Goal: Task Accomplishment & Management: Complete application form

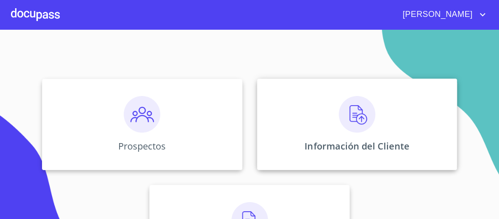
scroll to position [73, 0]
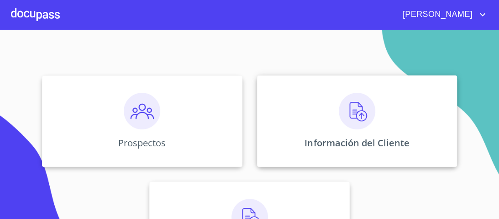
click at [351, 110] on img at bounding box center [357, 111] width 37 height 37
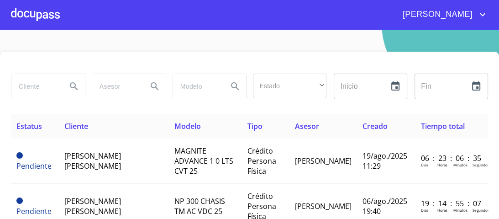
click at [46, 13] on div at bounding box center [35, 14] width 49 height 29
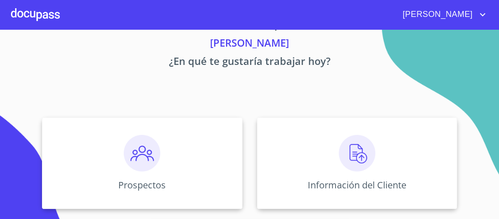
scroll to position [110, 0]
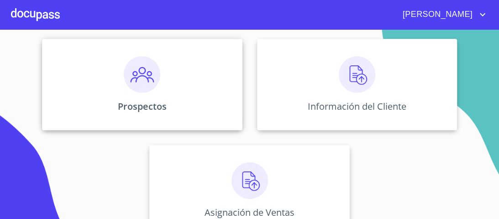
click at [140, 88] on img at bounding box center [142, 74] width 37 height 37
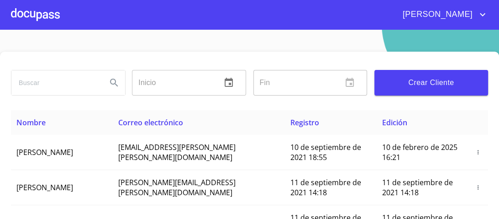
click at [28, 80] on input "search" at bounding box center [55, 82] width 88 height 25
click at [113, 84] on icon "Search" at bounding box center [114, 82] width 11 height 11
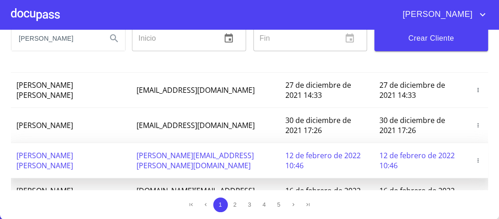
scroll to position [33, 0]
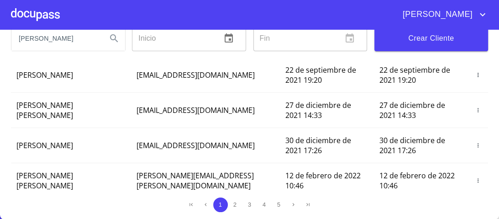
click at [74, 40] on input "[PERSON_NAME]" at bounding box center [55, 38] width 88 height 25
type input "[PERSON_NAME]"
click at [111, 40] on icon "Search" at bounding box center [114, 38] width 11 height 11
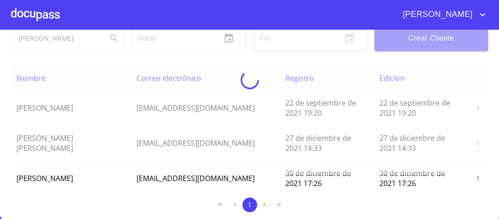
scroll to position [0, 0]
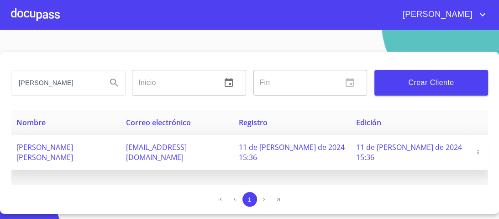
click at [478, 150] on icon "button" at bounding box center [478, 152] width 1 height 4
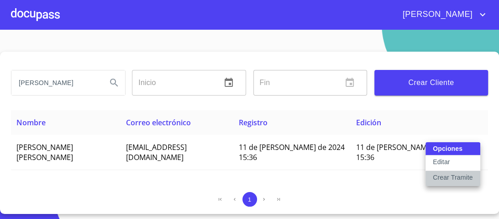
click at [446, 176] on p "Crear Tramite" at bounding box center [453, 177] width 40 height 9
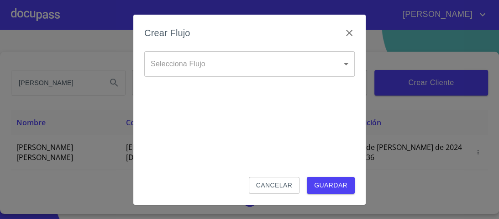
click at [348, 63] on body "[PERSON_NAME] [PERSON_NAME] Inicio ​ Fin ​ Crear Cliente Nombre Correo electrón…" at bounding box center [249, 109] width 499 height 219
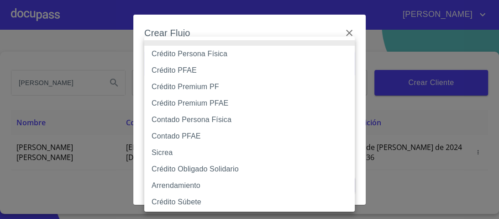
click at [180, 70] on li "Crédito PFAE" at bounding box center [252, 70] width 216 height 16
type input "60bfa0150d9865ccc24afd7c"
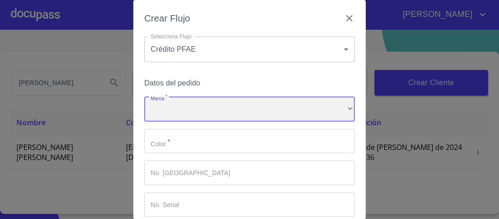
click at [169, 111] on div "​" at bounding box center [249, 109] width 211 height 25
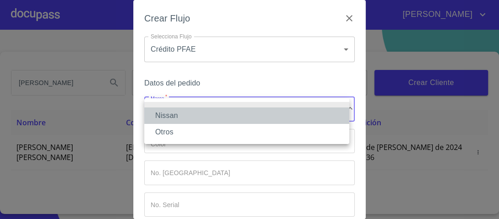
click at [170, 116] on li "Nissan" at bounding box center [246, 115] width 205 height 16
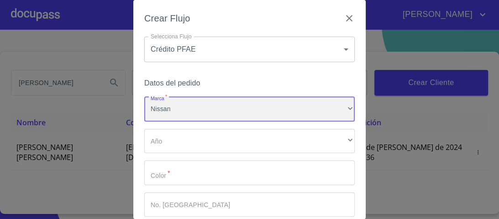
scroll to position [37, 0]
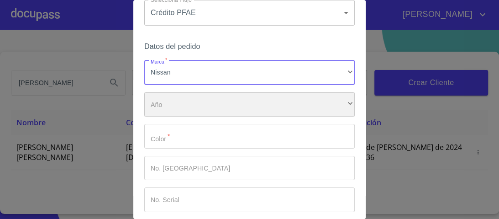
click at [158, 103] on div "​" at bounding box center [249, 104] width 211 height 25
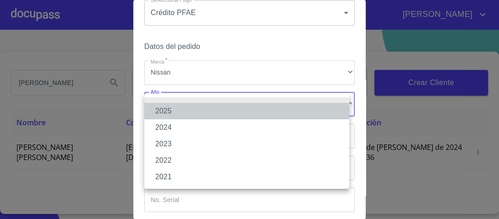
click at [168, 114] on li "2025" at bounding box center [246, 111] width 205 height 16
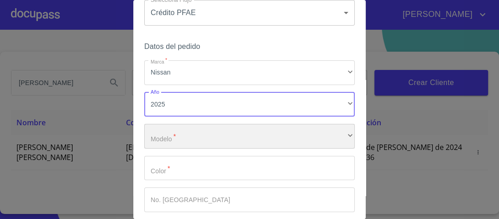
click at [177, 139] on div "​" at bounding box center [249, 136] width 211 height 25
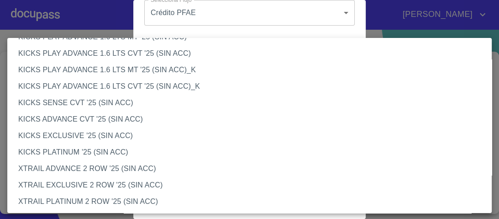
scroll to position [804, 0]
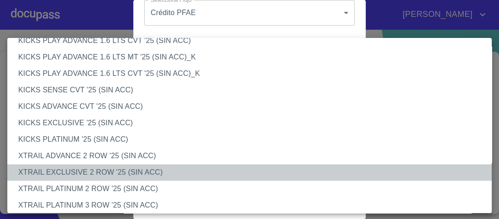
click at [108, 174] on li "XTRAIL EXCLUSIVE 2 ROW '25 (SIN ACC)" at bounding box center [252, 172] width 490 height 16
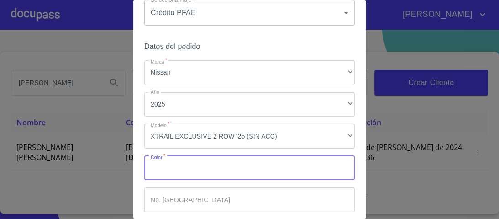
click at [168, 172] on input "Marca   *" at bounding box center [249, 168] width 211 height 25
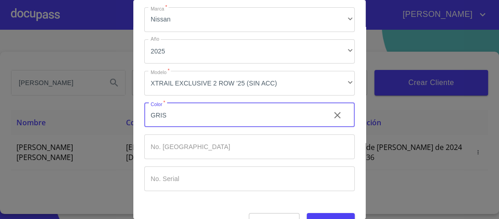
scroll to position [111, 0]
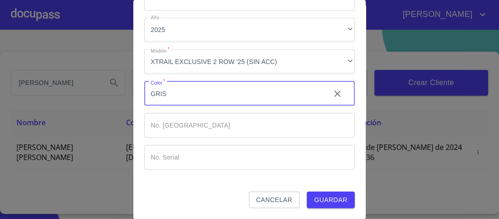
type input "GRIS"
click at [334, 200] on span "Guardar" at bounding box center [330, 199] width 33 height 11
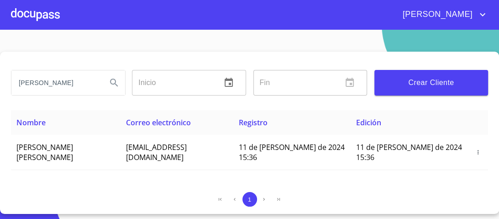
click at [55, 15] on div at bounding box center [35, 14] width 49 height 29
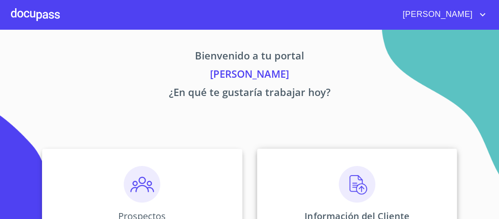
click at [357, 183] on img at bounding box center [357, 184] width 37 height 37
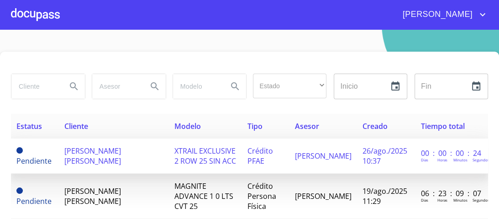
click at [215, 155] on span "XTRAIL EXCLUSIVE 2 ROW 25 SIN ACC" at bounding box center [206, 156] width 62 height 20
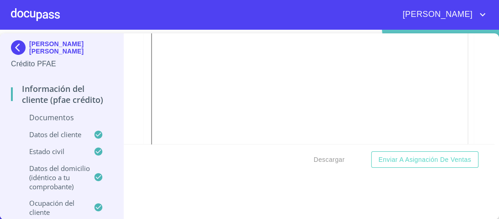
scroll to position [73, 0]
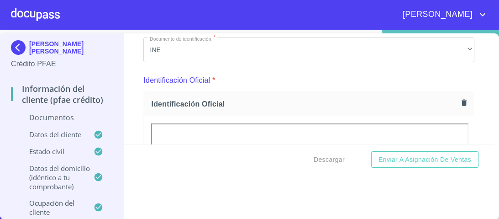
click at [247, 164] on div "Descargar Enviar a Asignación de Ventas" at bounding box center [309, 159] width 371 height 31
click at [324, 102] on span "Identificación Oficial" at bounding box center [304, 104] width 307 height 10
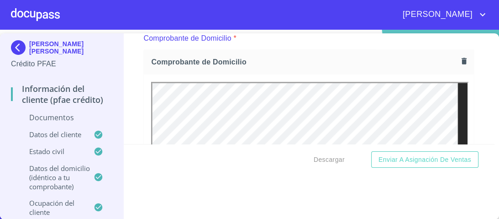
scroll to position [475, 0]
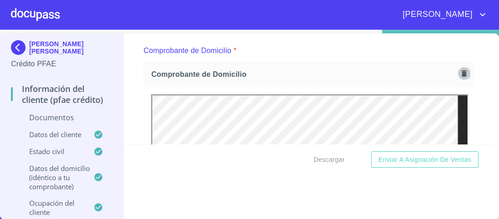
click at [462, 72] on icon "button" at bounding box center [464, 73] width 5 height 6
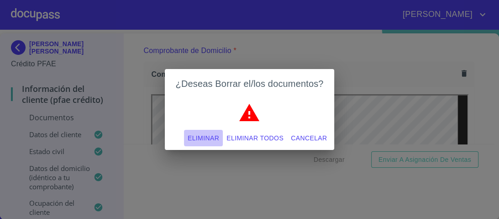
click at [212, 139] on span "Eliminar" at bounding box center [204, 138] width 32 height 11
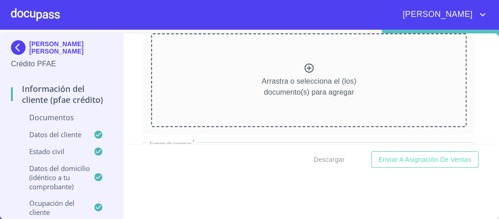
scroll to position [512, 0]
click at [305, 68] on icon at bounding box center [309, 67] width 9 height 9
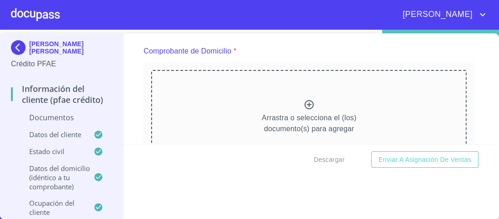
scroll to position [475, 0]
click at [304, 101] on icon at bounding box center [309, 104] width 11 height 11
click at [305, 101] on icon at bounding box center [309, 104] width 9 height 9
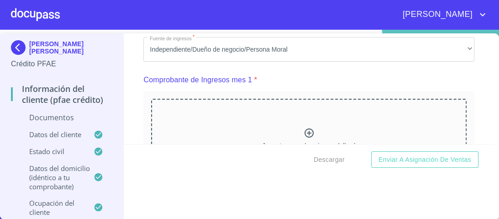
scroll to position [865, 0]
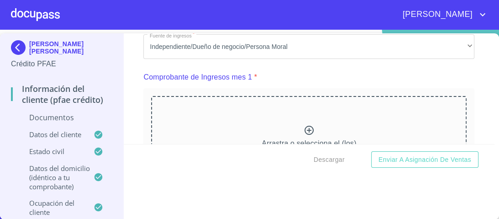
click at [305, 128] on icon at bounding box center [309, 130] width 9 height 9
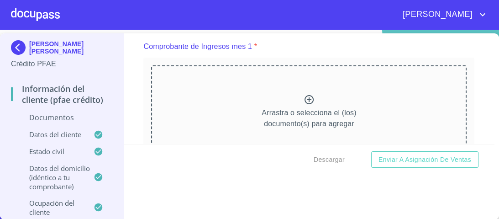
scroll to position [938, 0]
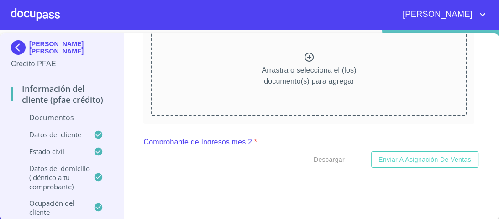
click at [305, 55] on icon at bounding box center [309, 57] width 9 height 9
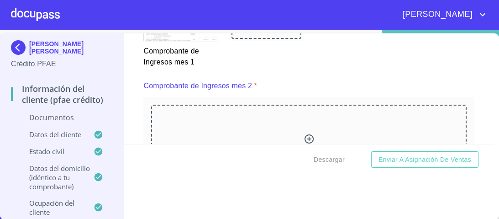
scroll to position [1250, 0]
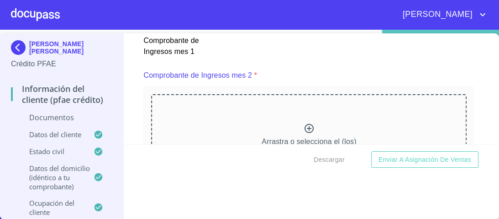
click at [304, 123] on icon at bounding box center [309, 128] width 11 height 11
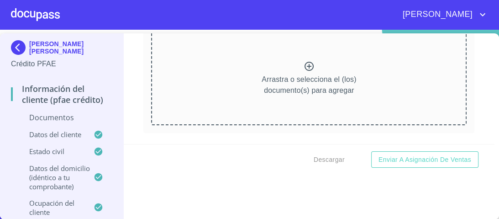
scroll to position [1654, 0]
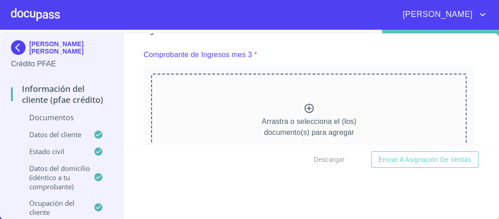
click at [305, 106] on icon at bounding box center [309, 108] width 11 height 11
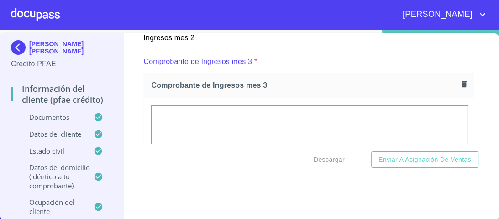
scroll to position [1641, 0]
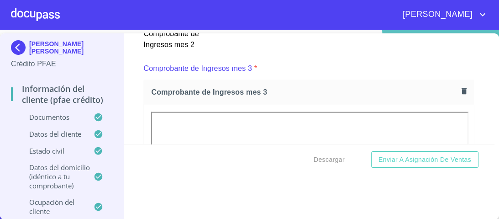
click at [460, 87] on icon "button" at bounding box center [464, 91] width 9 height 9
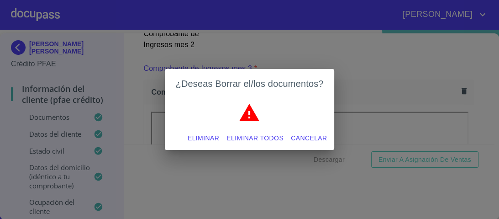
click at [202, 139] on span "Eliminar" at bounding box center [204, 138] width 32 height 11
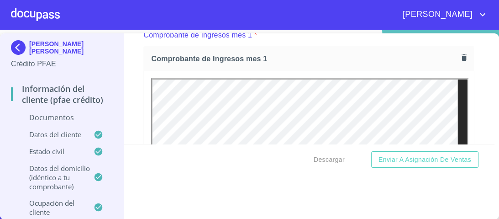
scroll to position [909, 0]
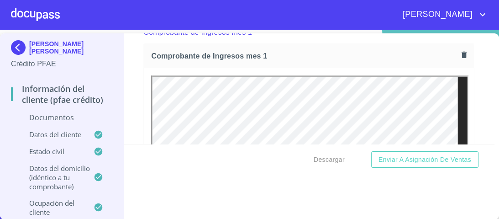
click at [460, 51] on icon "button" at bounding box center [464, 54] width 9 height 9
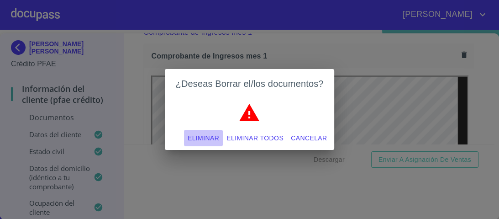
click at [202, 136] on span "Eliminar" at bounding box center [204, 138] width 32 height 11
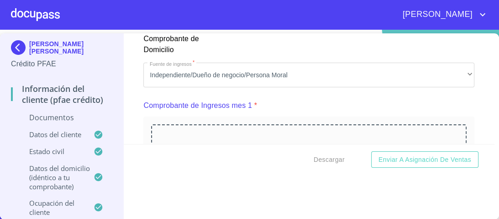
scroll to position [873, 0]
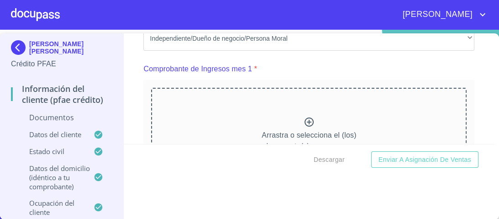
click at [304, 121] on icon at bounding box center [309, 122] width 11 height 11
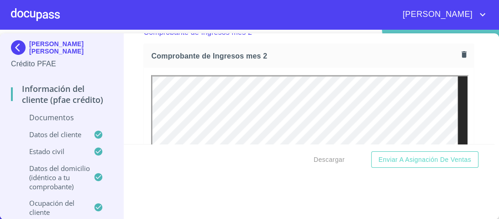
scroll to position [1291, 0]
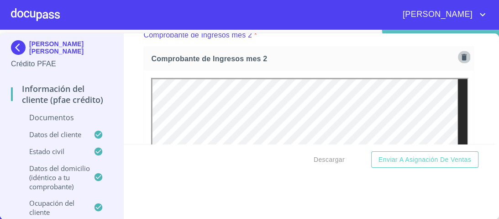
click at [462, 54] on icon "button" at bounding box center [464, 57] width 5 height 6
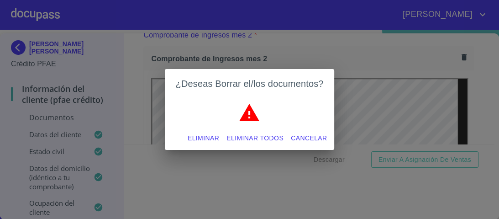
click at [203, 138] on span "Eliminar" at bounding box center [204, 138] width 32 height 11
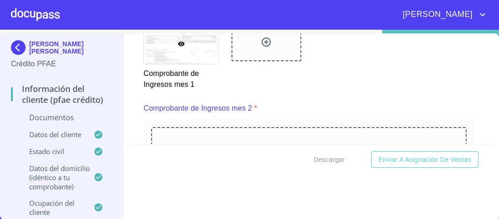
scroll to position [1254, 0]
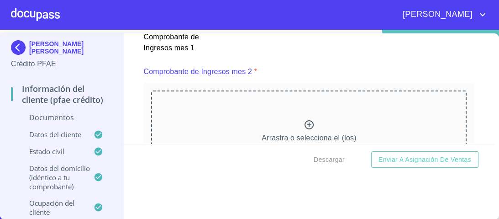
click at [305, 122] on icon at bounding box center [309, 124] width 11 height 11
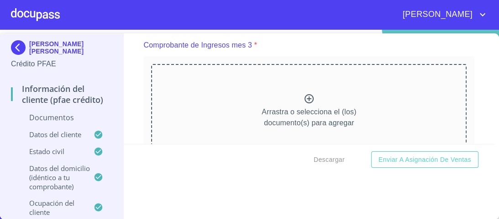
scroll to position [1663, 0]
click at [304, 97] on icon at bounding box center [309, 99] width 11 height 11
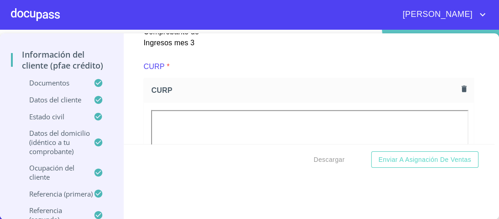
scroll to position [2003, 0]
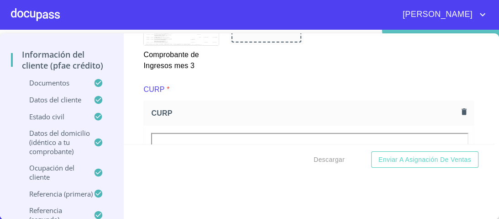
click at [462, 109] on icon "button" at bounding box center [464, 112] width 5 height 6
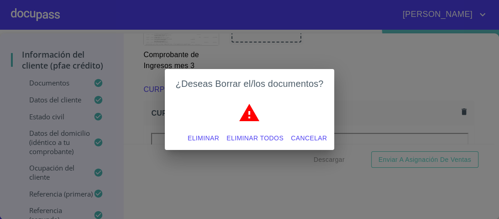
click at [204, 137] on span "Eliminar" at bounding box center [204, 138] width 32 height 11
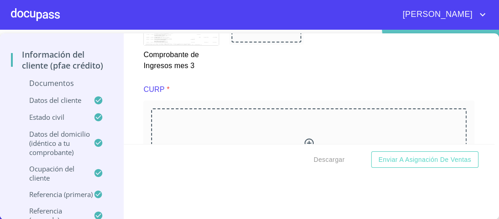
scroll to position [2040, 0]
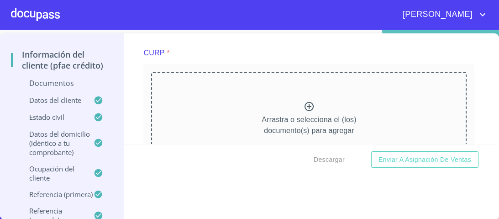
click at [304, 102] on icon at bounding box center [309, 106] width 11 height 11
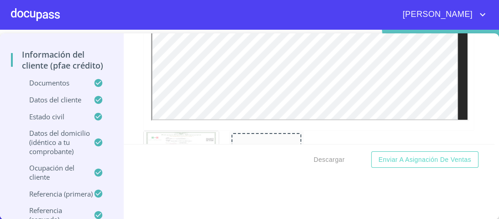
scroll to position [2417, 0]
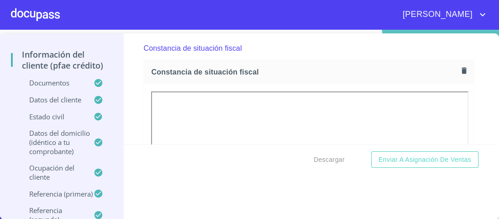
click at [462, 68] on icon "button" at bounding box center [464, 71] width 5 height 6
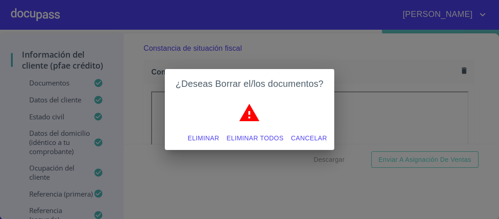
click at [193, 139] on span "Eliminar" at bounding box center [204, 138] width 32 height 11
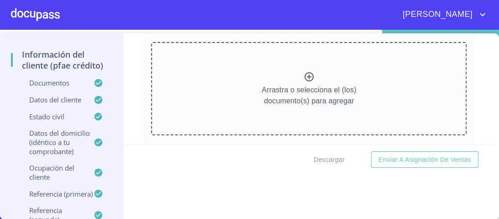
scroll to position [2454, 0]
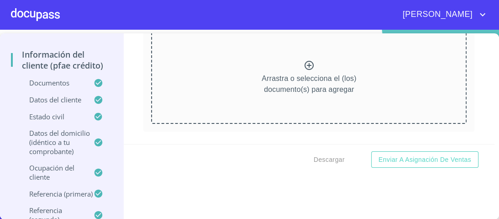
click at [305, 61] on icon at bounding box center [309, 65] width 9 height 9
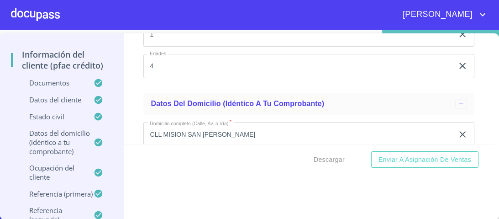
scroll to position [3504, 0]
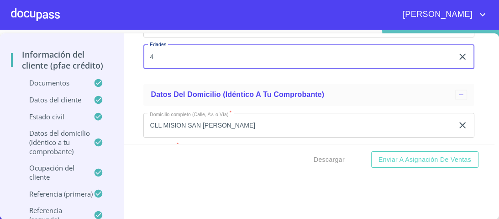
drag, startPoint x: 153, startPoint y: 51, endPoint x: 119, endPoint y: 52, distance: 34.3
click at [119, 52] on div "[PERSON_NAME] [PERSON_NAME] Crédito PFAE Información del cliente (PFAE crédito)…" at bounding box center [247, 126] width 495 height 186
type input "5"
click at [355, 84] on div "Datos del domicilio (idéntico a tu comprobante)" at bounding box center [308, 95] width 331 height 22
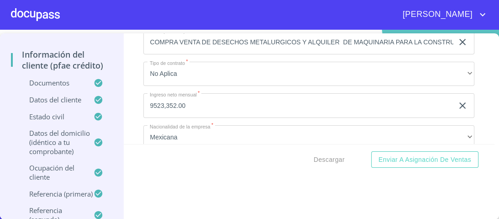
scroll to position [3723, 0]
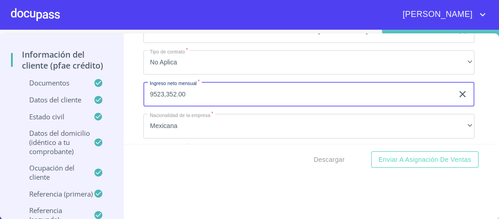
drag, startPoint x: 186, startPoint y: 87, endPoint x: 54, endPoint y: 92, distance: 131.2
click at [54, 92] on div "[PERSON_NAME] [PERSON_NAME] Crédito PFAE Información del cliente (PFAE crédito)…" at bounding box center [247, 126] width 495 height 186
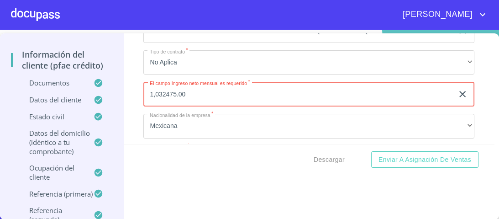
type input "1,032475.00"
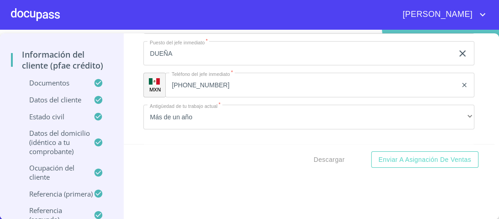
scroll to position [4162, 0]
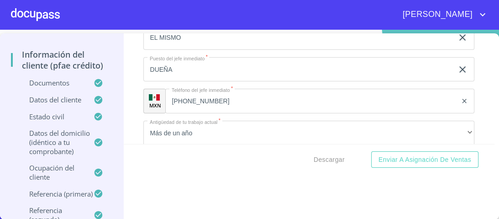
click at [174, 66] on input "DUEÑA" at bounding box center [298, 69] width 310 height 25
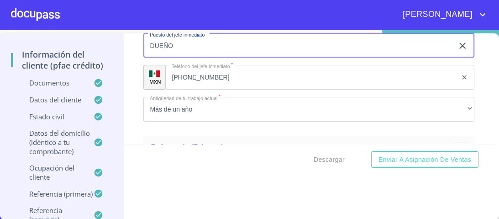
scroll to position [4198, 0]
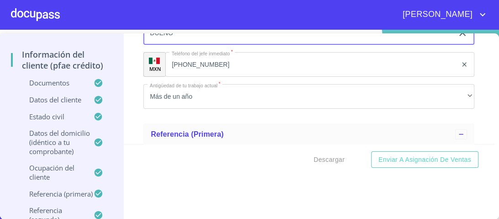
type input "DUEÑO"
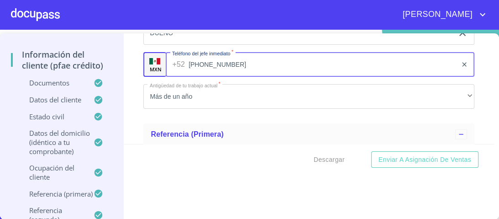
click at [206, 58] on input "[PHONE_NUMBER]" at bounding box center [323, 64] width 269 height 25
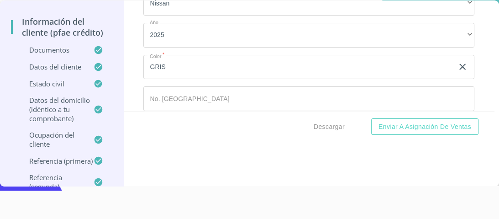
scroll to position [5142, 0]
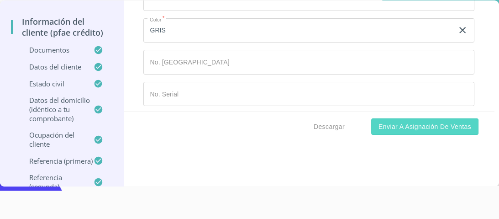
type input "[PHONE_NUMBER]"
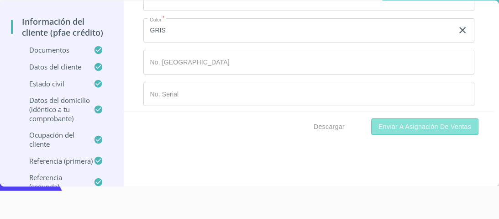
click at [397, 127] on span "Enviar a Asignación de Ventas" at bounding box center [425, 126] width 93 height 11
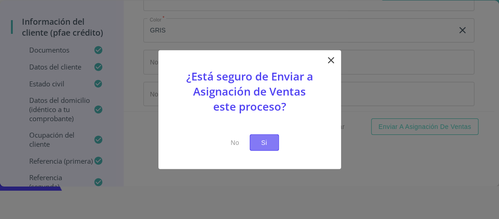
click at [270, 135] on button "Si" at bounding box center [264, 142] width 29 height 17
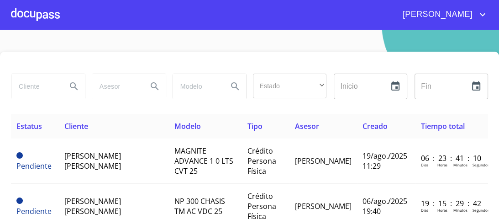
click at [40, 90] on input "search" at bounding box center [35, 86] width 48 height 25
type input "[PERSON_NAME]"
click at [73, 85] on icon "Search" at bounding box center [74, 86] width 11 height 11
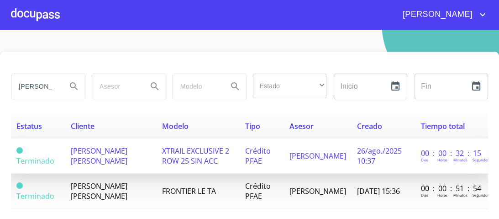
click at [180, 155] on span "XTRAIL EXCLUSIVE 2 ROW 25 SIN ACC" at bounding box center [195, 156] width 67 height 20
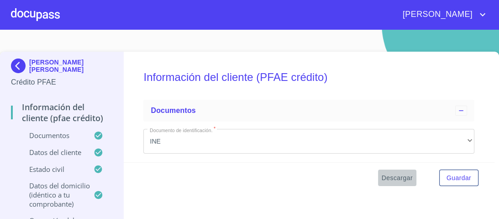
click at [392, 179] on span "Descargar" at bounding box center [397, 177] width 31 height 11
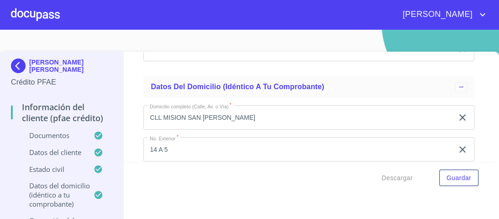
scroll to position [3533, 0]
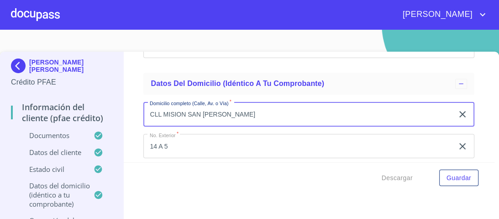
drag, startPoint x: 231, startPoint y: 108, endPoint x: 90, endPoint y: 114, distance: 141.3
click at [90, 114] on div "[PERSON_NAME] [PERSON_NAME] Crédito PFAE Información del cliente (PFAE crédito)…" at bounding box center [247, 145] width 495 height 186
type input "[PERSON_NAME] [PERSON_NAME]"
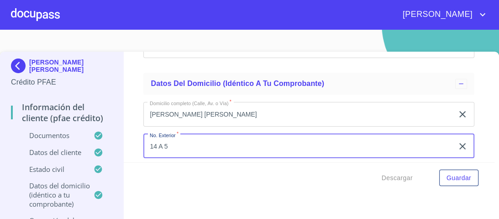
drag, startPoint x: 170, startPoint y: 138, endPoint x: 129, endPoint y: 143, distance: 40.5
click at [129, 143] on div "Información del cliente (PFAE crédito) Documentos Documento de identificación. …" at bounding box center [309, 107] width 371 height 111
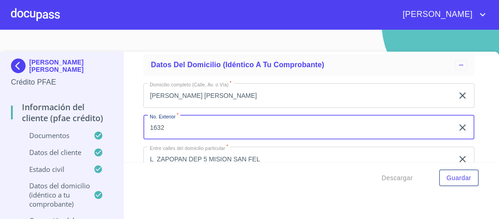
scroll to position [3570, 0]
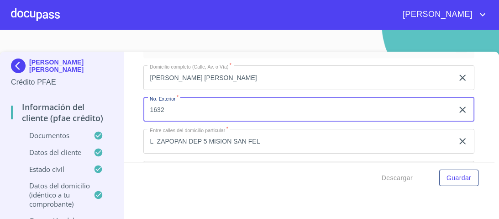
type input "1632"
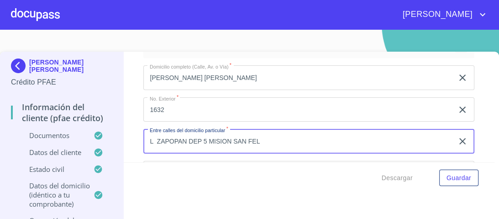
drag, startPoint x: 260, startPoint y: 134, endPoint x: 133, endPoint y: 141, distance: 126.3
click at [133, 141] on div "Información del cliente (PFAE crédito) Documentos Documento de identificación. …" at bounding box center [309, 107] width 371 height 111
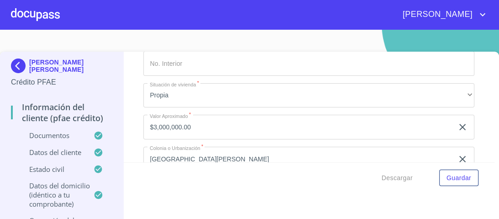
scroll to position [3716, 0]
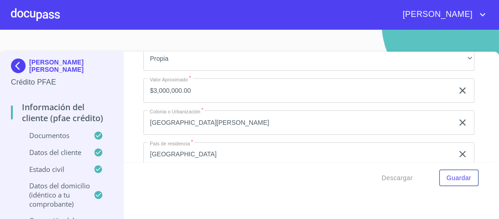
type input "[PERSON_NAME] Y [GEOGRAPHIC_DATA]"
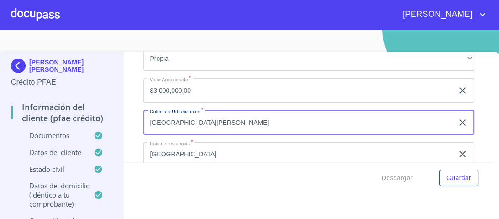
drag, startPoint x: 255, startPoint y: 117, endPoint x: 134, endPoint y: 116, distance: 121.6
click at [134, 116] on div "Información del cliente (PFAE crédito) Documentos Documento de identificación. …" at bounding box center [309, 107] width 371 height 111
type input "PASEOS DEL SOL"
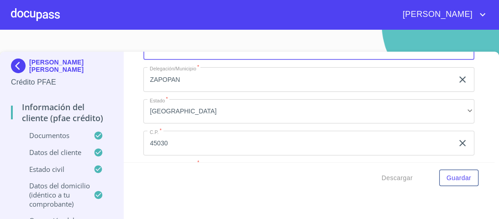
scroll to position [3825, 0]
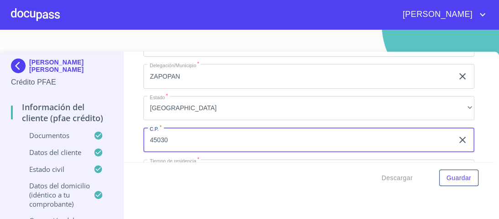
drag, startPoint x: 169, startPoint y: 135, endPoint x: 111, endPoint y: 137, distance: 58.5
click at [111, 137] on div "[PERSON_NAME] [PERSON_NAME] Crédito PFAE Información del cliente (PFAE crédito)…" at bounding box center [247, 145] width 495 height 186
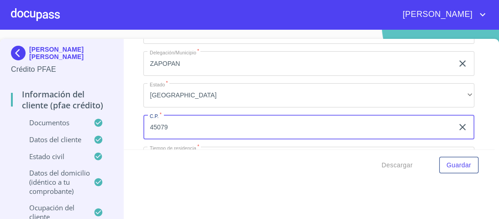
scroll to position [18, 0]
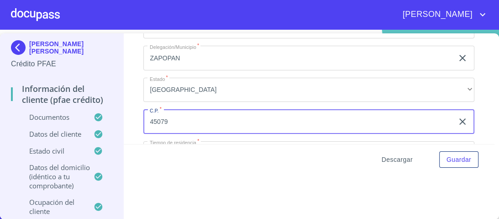
type input "45079"
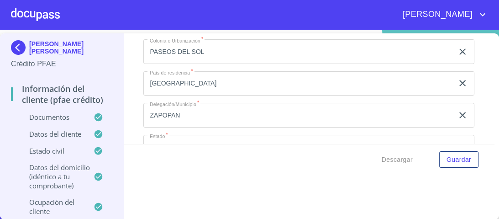
scroll to position [3805, 0]
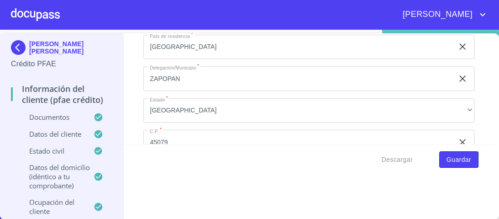
click at [451, 159] on span "Guardar" at bounding box center [459, 159] width 25 height 11
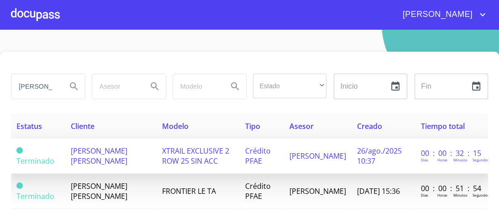
click at [214, 149] on span "XTRAIL EXCLUSIVE 2 ROW 25 SIN ACC" at bounding box center [195, 156] width 67 height 20
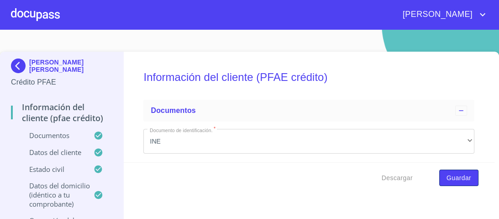
click at [452, 178] on span "Guardar" at bounding box center [459, 177] width 25 height 11
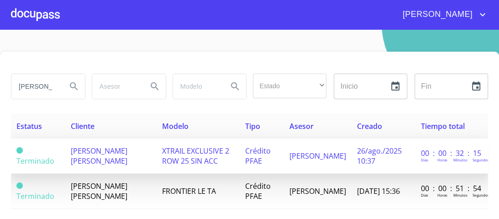
click at [190, 149] on span "XTRAIL EXCLUSIVE 2 ROW 25 SIN ACC" at bounding box center [195, 156] width 67 height 20
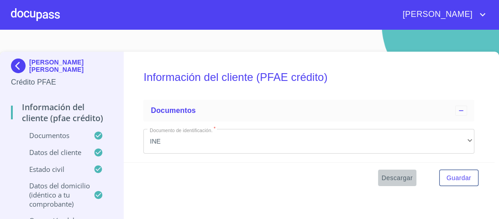
click at [389, 177] on span "Descargar" at bounding box center [397, 177] width 31 height 11
